Goal: Check status: Check status

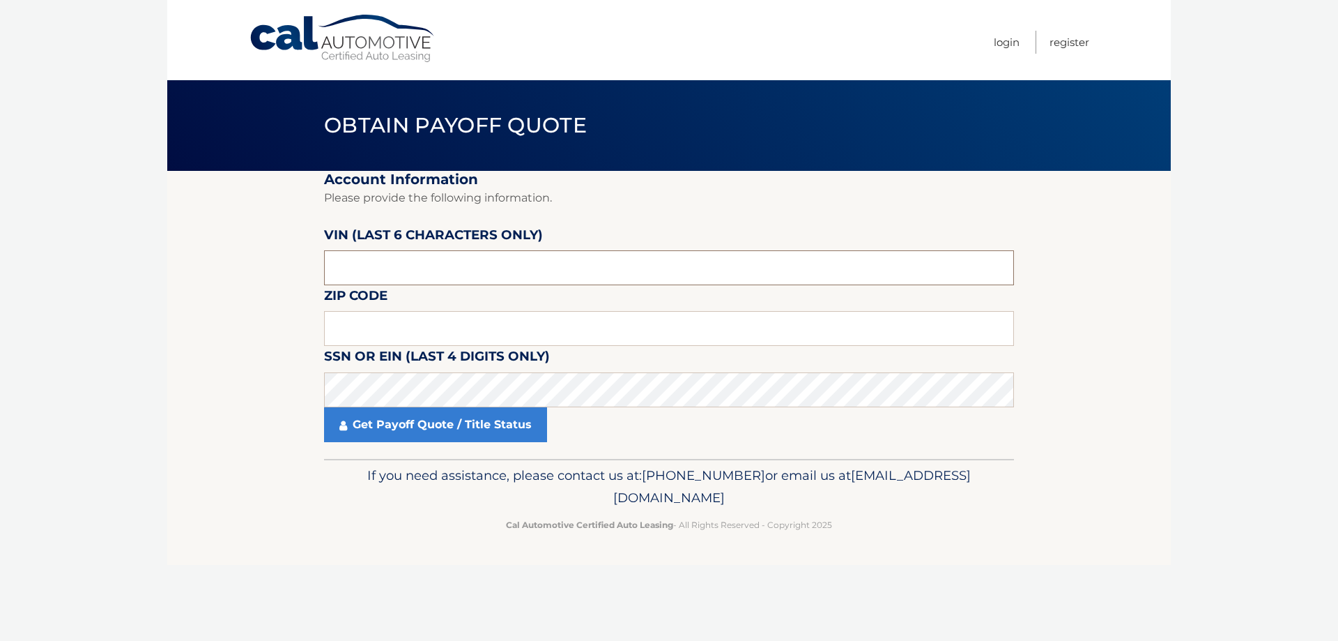
click at [372, 259] on input "text" at bounding box center [669, 267] width 690 height 35
type input "593074"
click at [382, 318] on input "text" at bounding box center [669, 328] width 690 height 35
type input "11704"
click at [483, 429] on link "Get Payoff Quote / Title Status" at bounding box center [435, 424] width 223 height 35
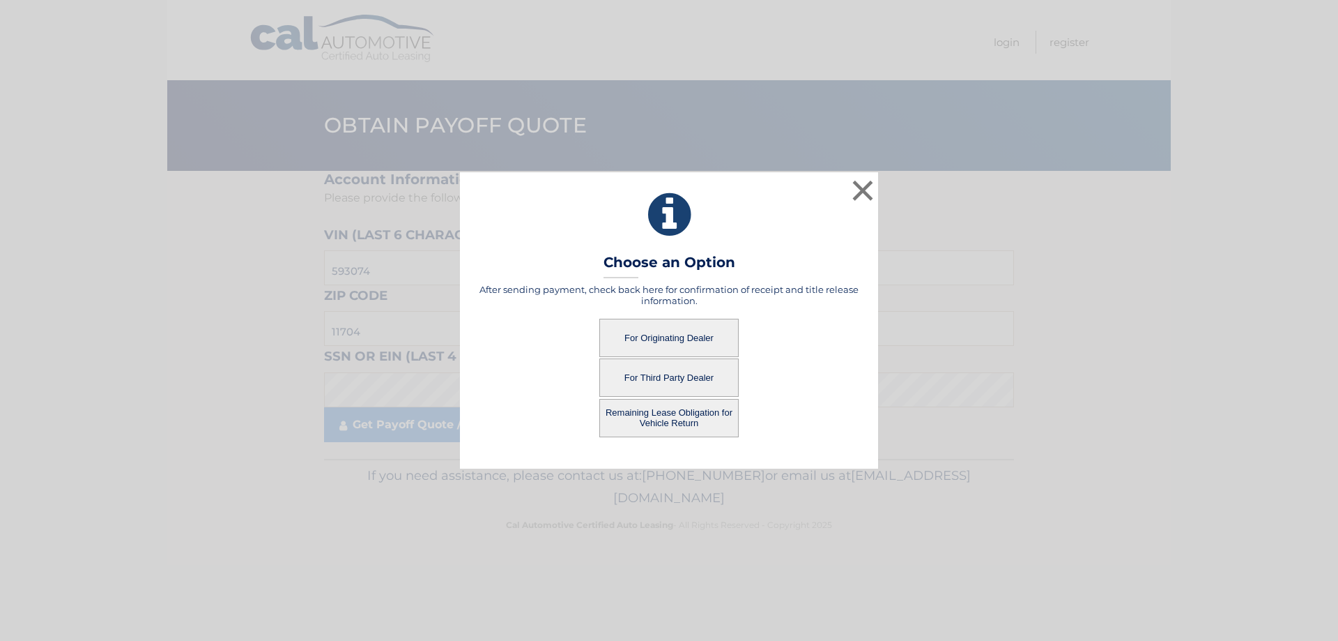
click at [696, 342] on button "For Originating Dealer" at bounding box center [669, 338] width 139 height 38
click at [690, 341] on button "For Originating Dealer" at bounding box center [669, 338] width 139 height 38
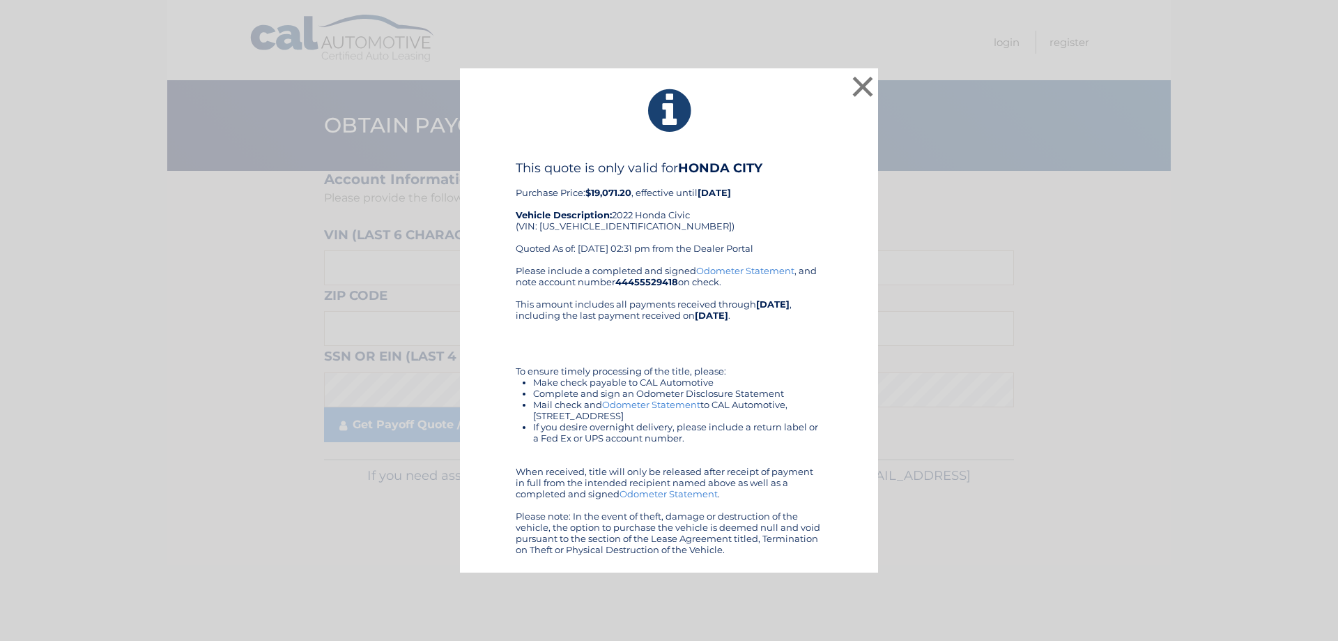
click at [604, 227] on div "This quote is only valid for HONDA CITY Purchase Price: $19,071.20 , effective …" at bounding box center [669, 212] width 307 height 105
copy div "[US_VEHICLE_IDENTIFICATION_NUMBER]"
drag, startPoint x: 522, startPoint y: 200, endPoint x: 745, endPoint y: 547, distance: 412.1
click at [744, 558] on div "× This quote is only valid for HONDA CITY Purchase Price: $19,071.20 , effectiv…" at bounding box center [669, 320] width 418 height 505
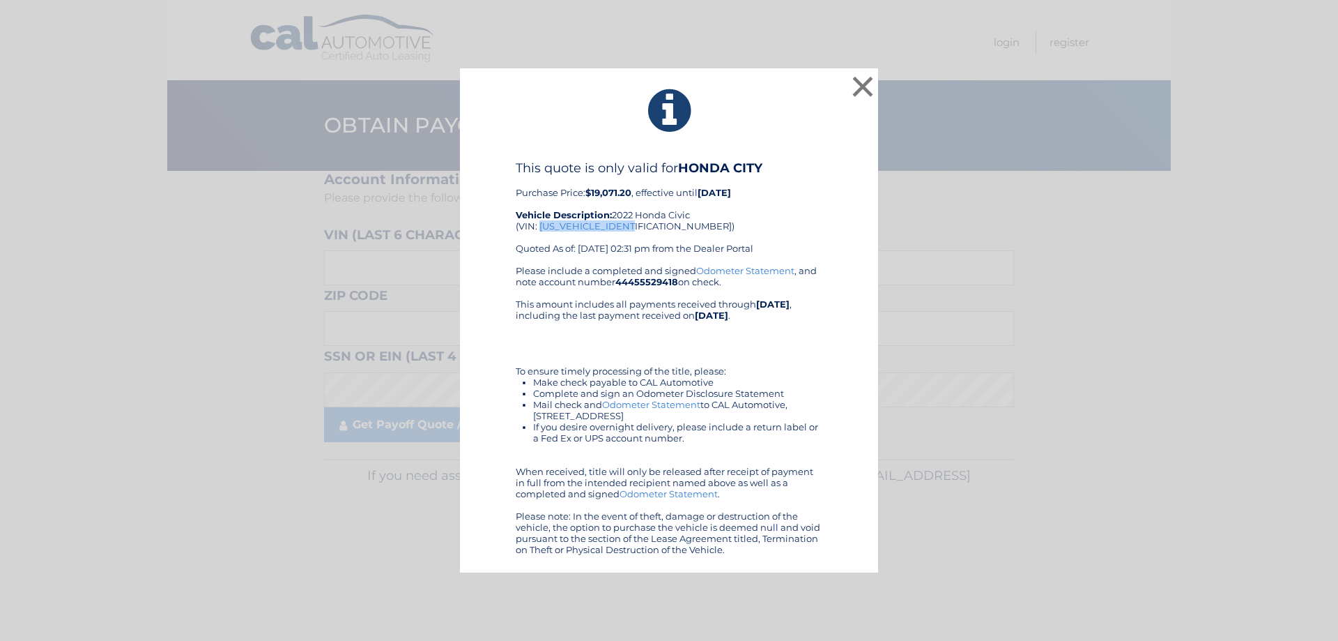
click at [809, 205] on div "This quote is only valid for HONDA CITY Purchase Price: $19,071.20 , effective …" at bounding box center [669, 212] width 307 height 105
click at [667, 404] on link "Odometer Statement" at bounding box center [651, 404] width 98 height 11
drag, startPoint x: 491, startPoint y: 72, endPoint x: 777, endPoint y: 556, distance: 561.9
click at [777, 556] on div "× This quote is only valid for HONDA CITY Purchase Price: $19,071.20 , effectiv…" at bounding box center [669, 320] width 418 height 505
click at [606, 222] on div "This quote is only valid for HONDA CITY Purchase Price: $19,071.20 , effective …" at bounding box center [669, 212] width 307 height 105
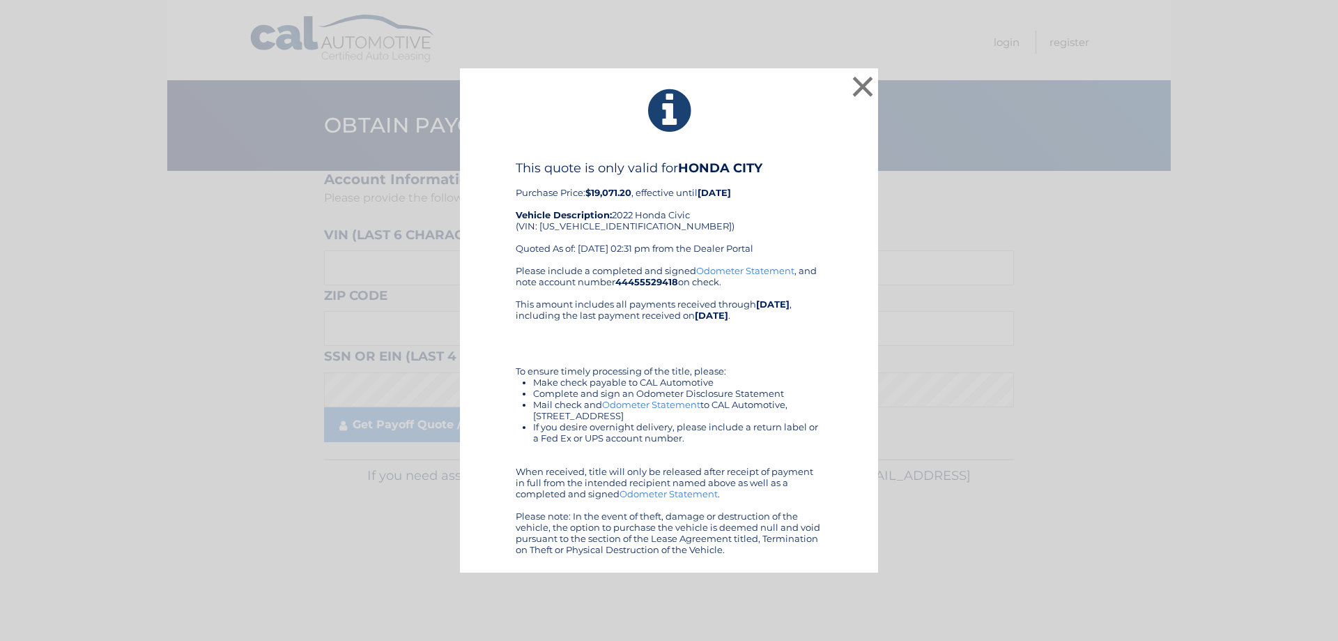
click at [606, 222] on div "This quote is only valid for HONDA CITY Purchase Price: $19,071.20 , effective …" at bounding box center [669, 212] width 307 height 105
click at [597, 226] on div "This quote is only valid for HONDA CITY Purchase Price: $19,071.20 , effective …" at bounding box center [669, 212] width 307 height 105
drag, startPoint x: 542, startPoint y: 226, endPoint x: 638, endPoint y: 222, distance: 96.3
click at [638, 222] on div "This quote is only valid for HONDA CITY Purchase Price: $19,071.20 , effective …" at bounding box center [669, 212] width 307 height 105
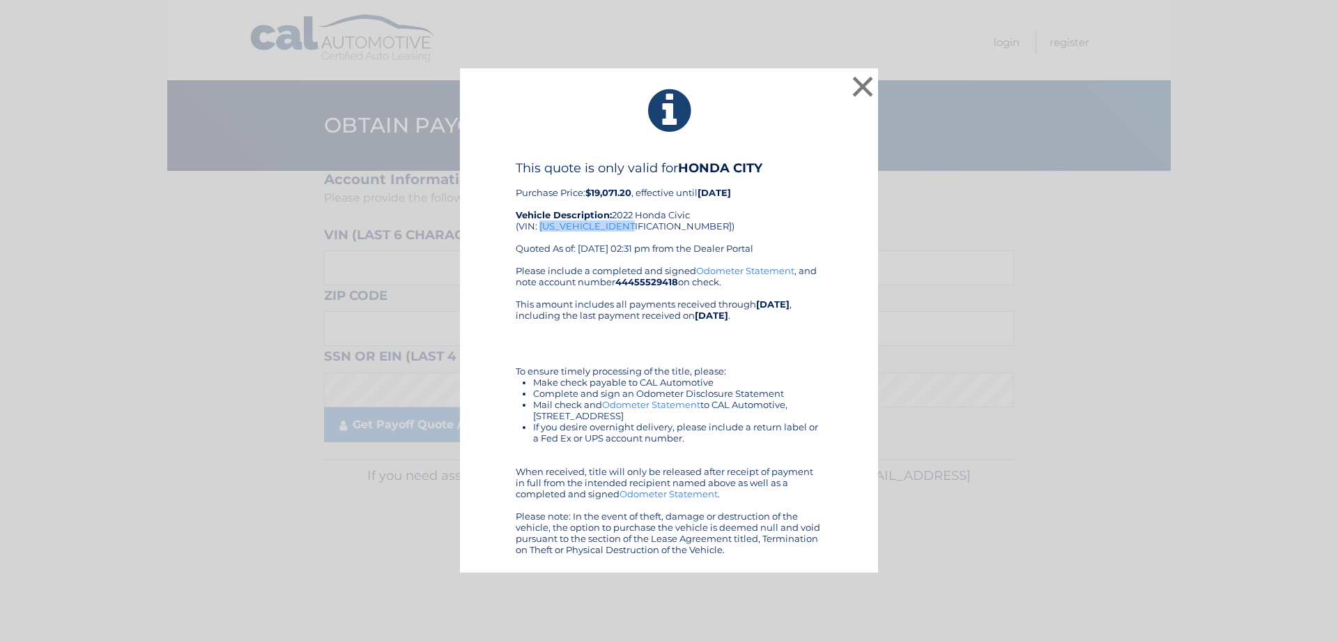
copy div "[US_VEHICLE_IDENTIFICATION_NUMBER]"
